Goal: Obtain resource: Obtain resource

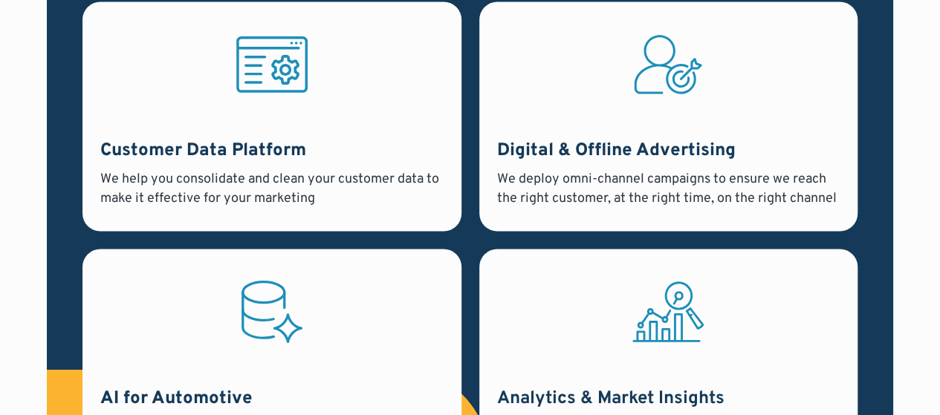
scroll to position [1227, 0]
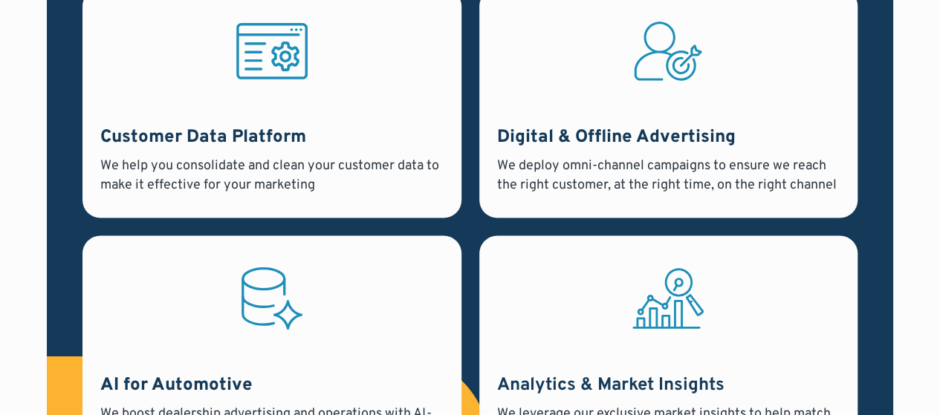
click at [652, 160] on div "We deploy omni-channel campaigns to ensure we reach the right customer, at the …" at bounding box center [668, 175] width 342 height 37
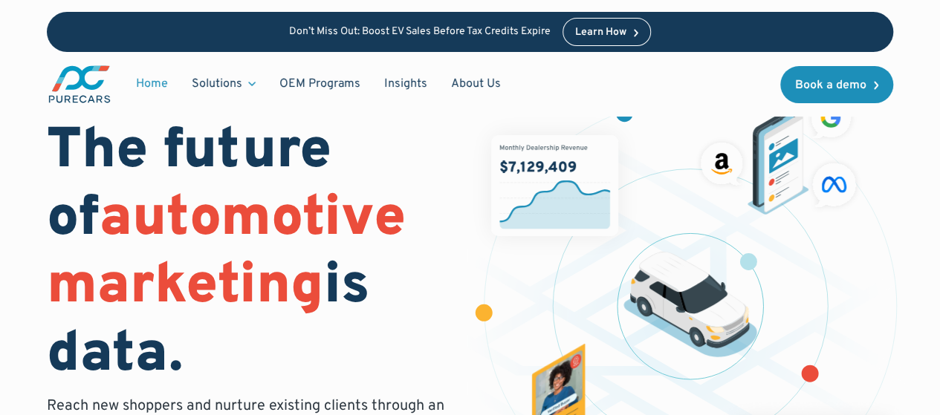
scroll to position [9, 0]
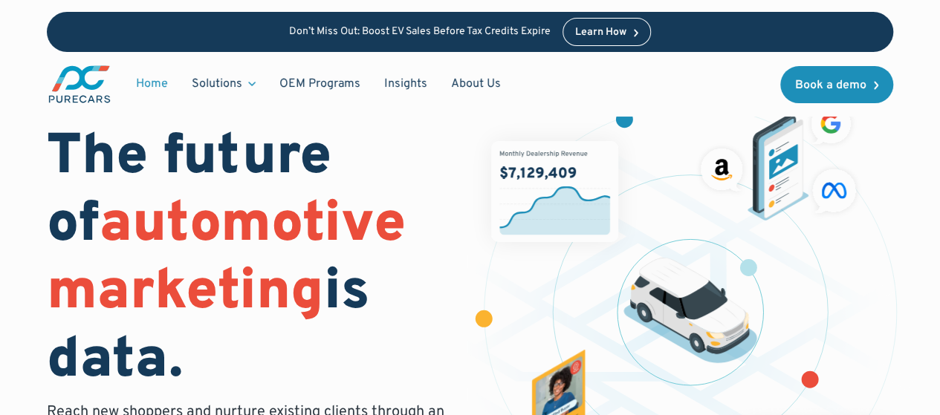
click at [602, 35] on div "Learn How" at bounding box center [600, 32] width 51 height 10
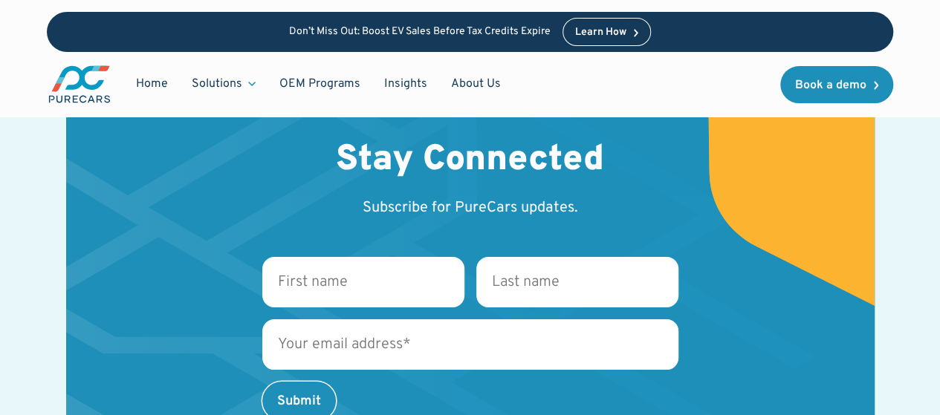
scroll to position [2629, 0]
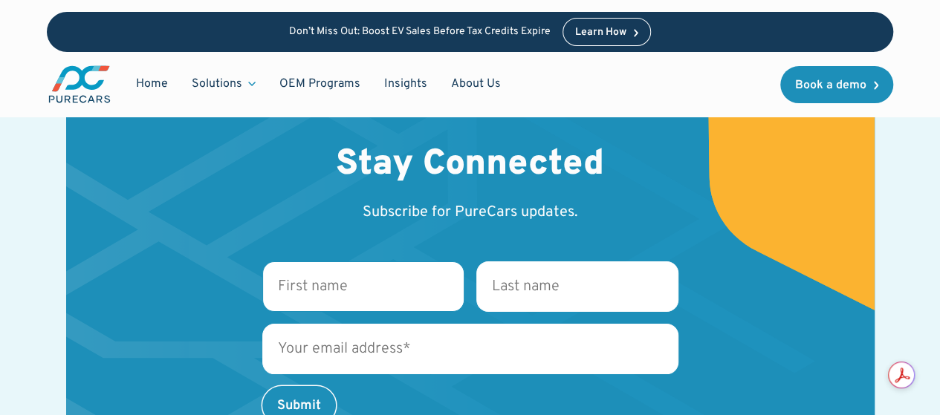
click at [373, 261] on input "First name *" at bounding box center [363, 286] width 202 height 51
type input "Oshimarr"
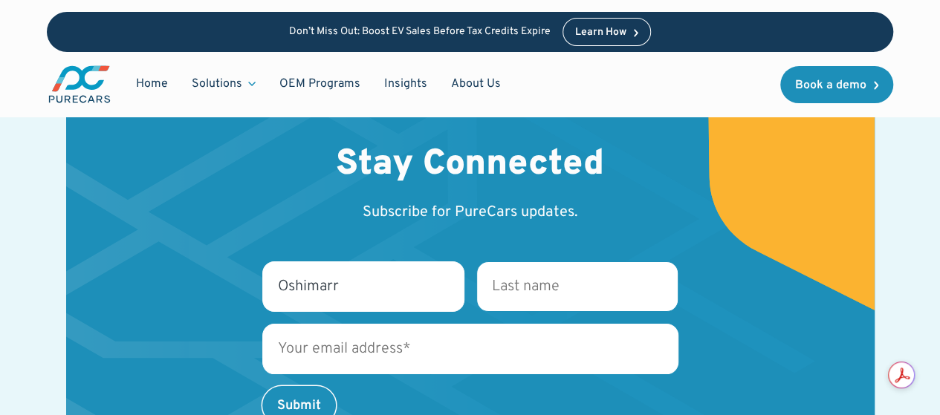
type input "Myhan"
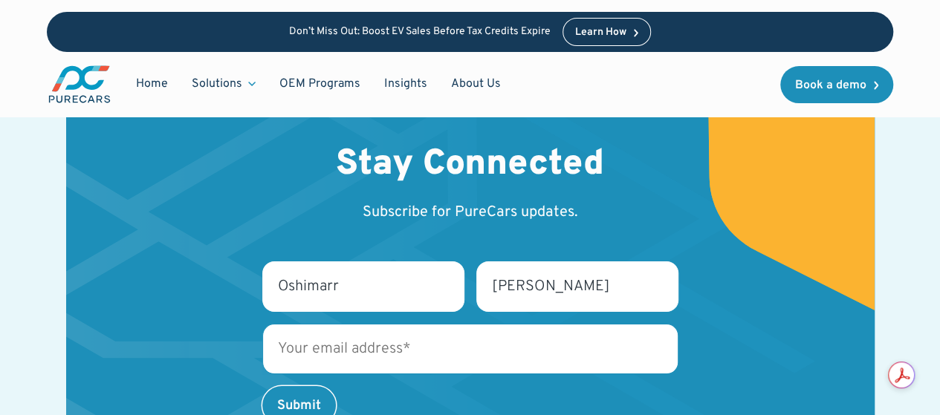
type input "omyhan308@gmail.com"
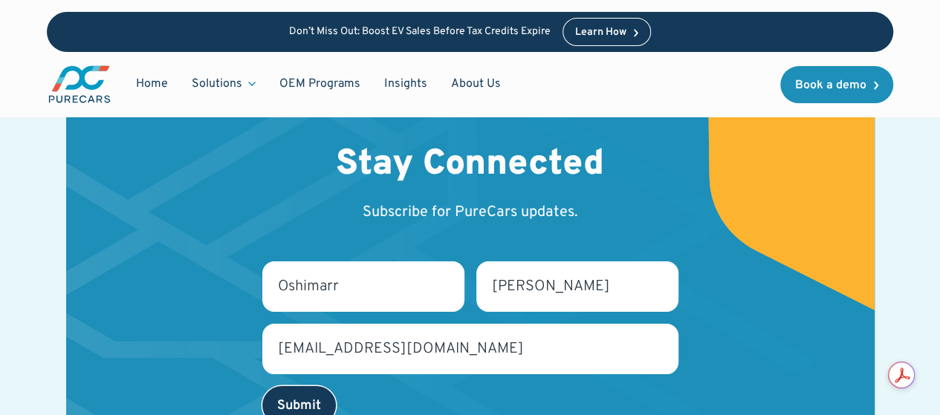
click at [319, 386] on input "Submit" at bounding box center [299, 405] width 74 height 39
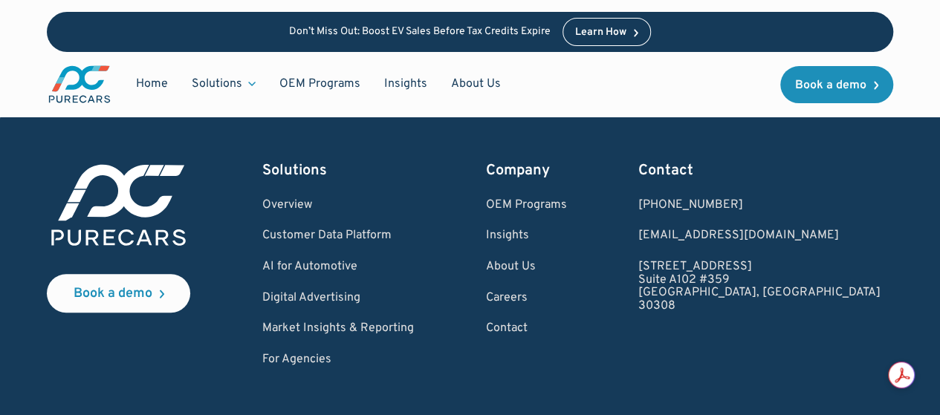
scroll to position [2976, 0]
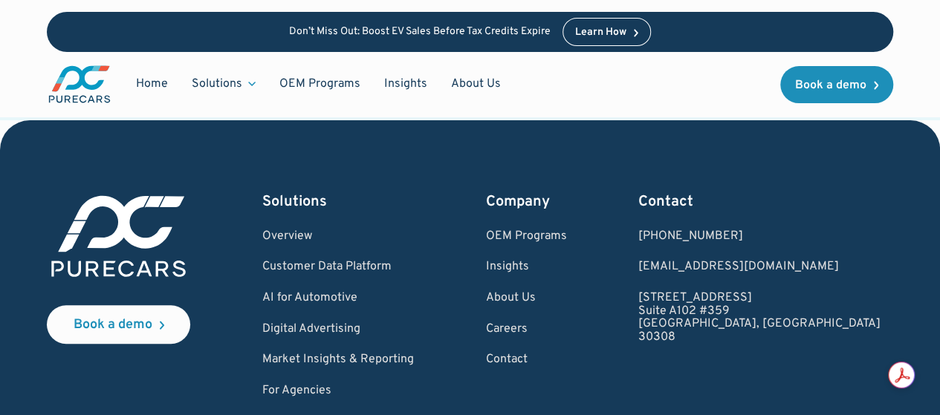
click at [728, 257] on div "Book a demo Solutions Overview Customer Data Platform AI for Automotive Digital…" at bounding box center [470, 295] width 846 height 206
drag, startPoint x: 728, startPoint y: 260, endPoint x: 749, endPoint y: 282, distance: 29.9
click at [749, 283] on div "Book a demo Solutions Overview Customer Data Platform AI for Automotive Digital…" at bounding box center [470, 295] width 846 height 206
click at [726, 283] on div "Book a demo Solutions Overview Customer Data Platform AI for Automotive Digital…" at bounding box center [470, 295] width 846 height 206
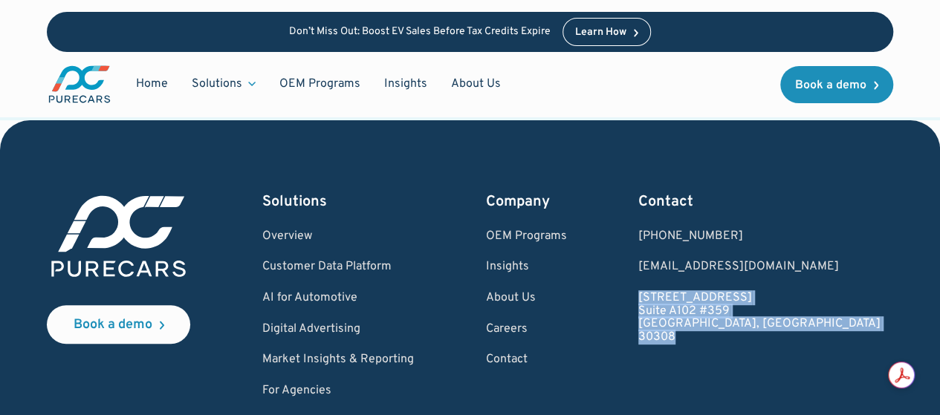
drag, startPoint x: 734, startPoint y: 251, endPoint x: 798, endPoint y: 293, distance: 77.3
click at [798, 293] on div "Book a demo Solutions Overview Customer Data Platform AI for Automotive Digital…" at bounding box center [470, 295] width 846 height 206
copy link "931 Monroe Drive NE Suite A102 #359 Atlanta, GA 30308"
click at [567, 230] on link "OEM Programs" at bounding box center [526, 236] width 81 height 13
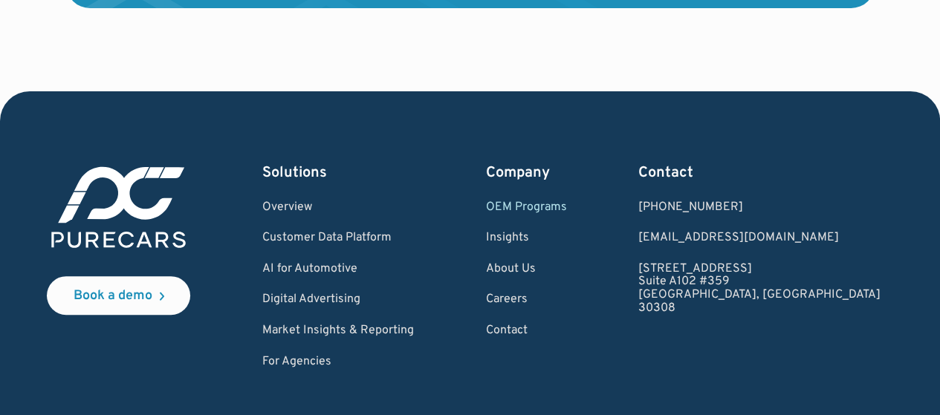
scroll to position [3016, 0]
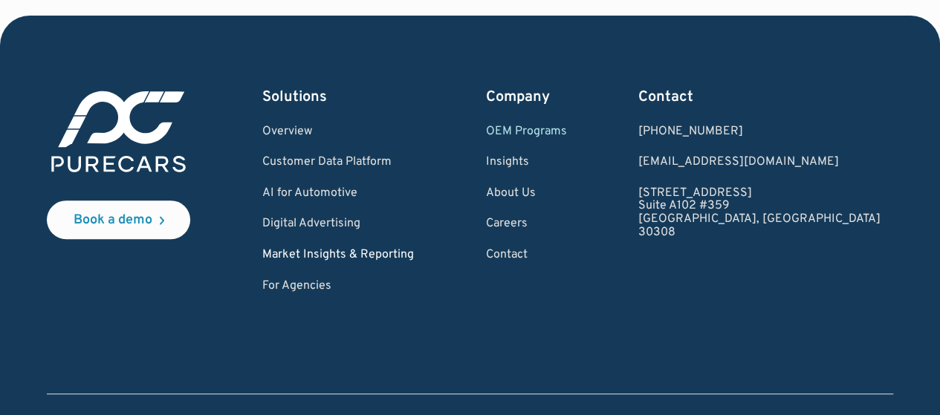
click at [400, 262] on link "Market Insights & Reporting" at bounding box center [338, 255] width 152 height 13
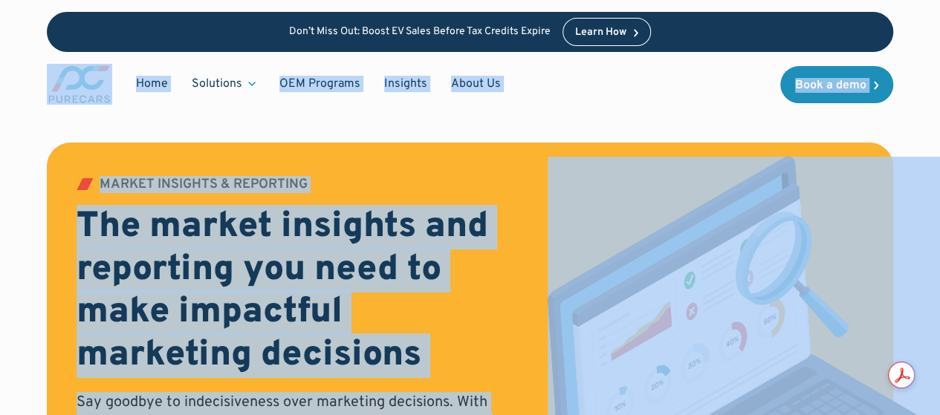
drag, startPoint x: 937, startPoint y: 34, endPoint x: 950, endPoint y: 35, distance: 12.6
click at [939, 35] on html "Don’t Miss Out: Boost EV Sales Before Tax Credits Expire Learn How Home Solutio…" at bounding box center [470, 207] width 940 height 415
click at [938, 53] on div "Don’t Miss Out: Boost EV Sales Before Tax Credits Expire Learn How Home Solutio…" at bounding box center [470, 58] width 940 height 117
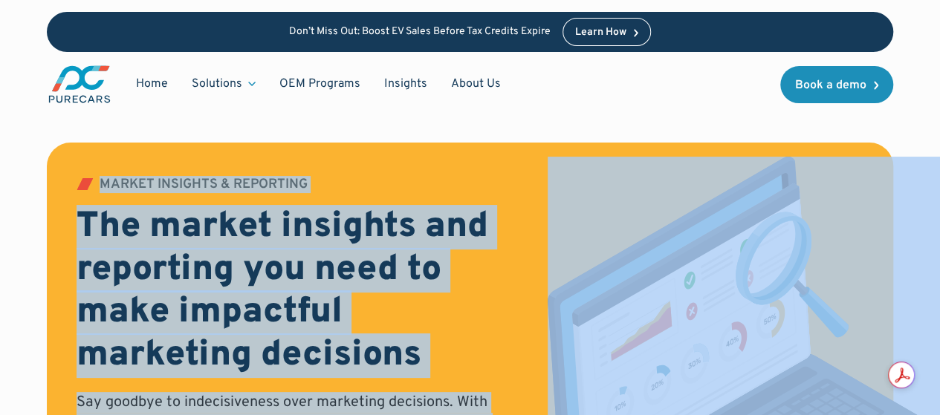
click at [939, 53] on html "Don’t Miss Out: Boost EV Sales Before Tax Credits Expire Learn How Home Solutio…" at bounding box center [470, 207] width 940 height 415
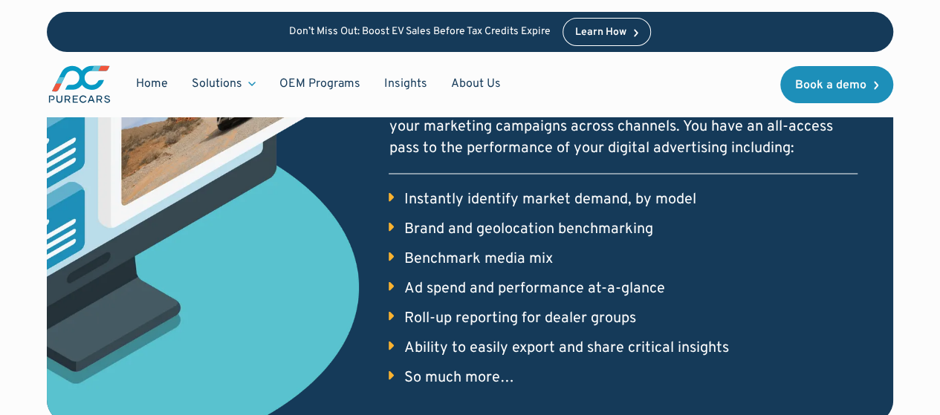
scroll to position [1147, 0]
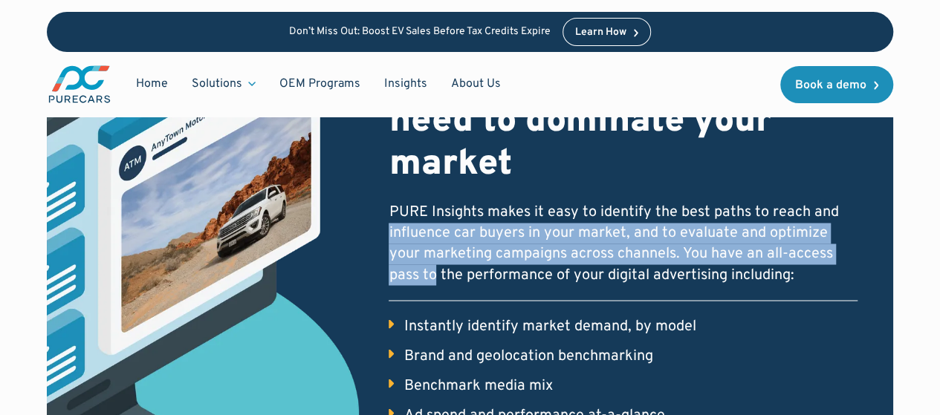
drag, startPoint x: 935, startPoint y: 209, endPoint x: 941, endPoint y: 259, distance: 50.9
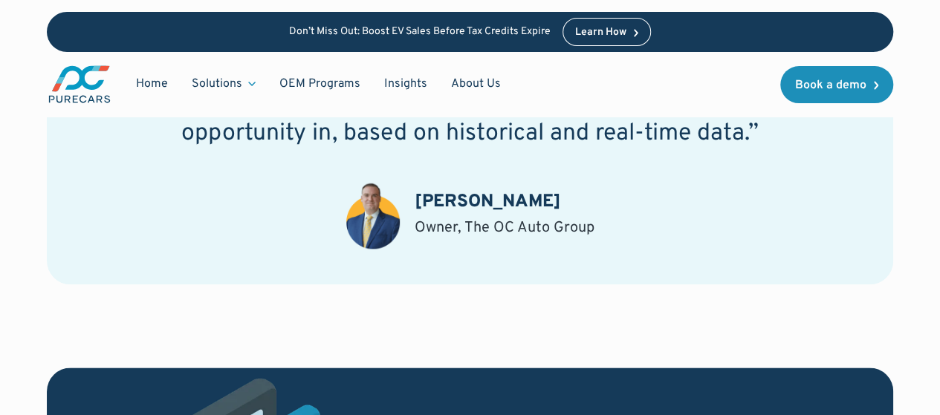
scroll to position [386, 0]
